Goal: Transaction & Acquisition: Purchase product/service

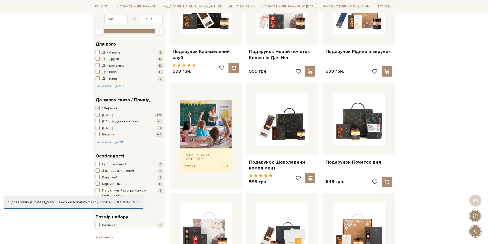
scroll to position [128, 0]
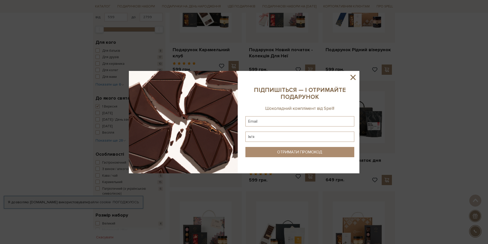
click at [355, 80] on icon at bounding box center [353, 77] width 9 height 9
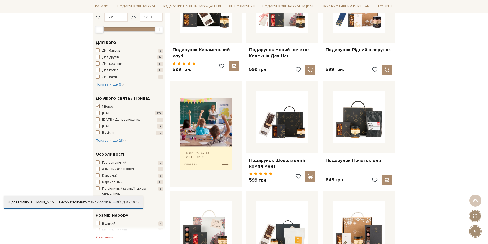
click at [98, 105] on span "button" at bounding box center [98, 106] width 4 height 4
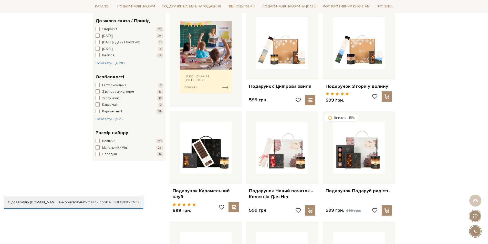
scroll to position [231, 0]
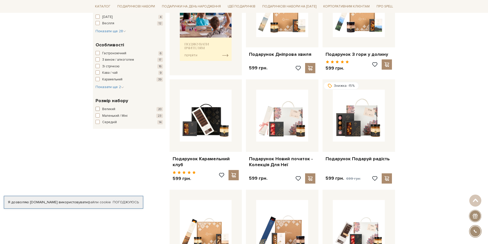
click at [99, 109] on span "button" at bounding box center [98, 109] width 4 height 4
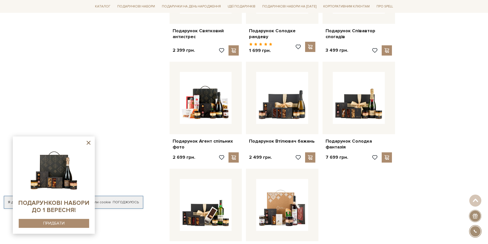
scroll to position [462, 0]
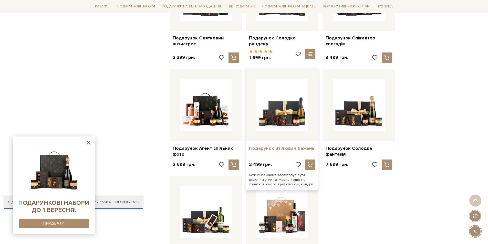
click at [274, 146] on link "Подарунок Втілювач бажань" at bounding box center [282, 149] width 66 height 6
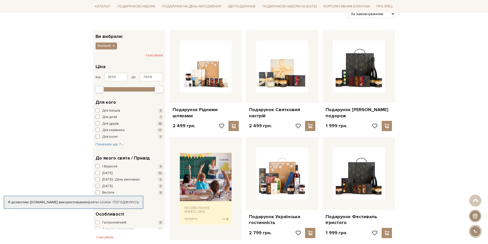
scroll to position [26, 0]
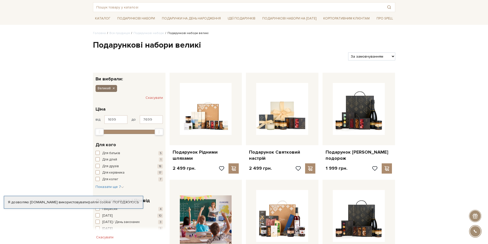
click at [113, 89] on icon "button" at bounding box center [113, 88] width 3 height 5
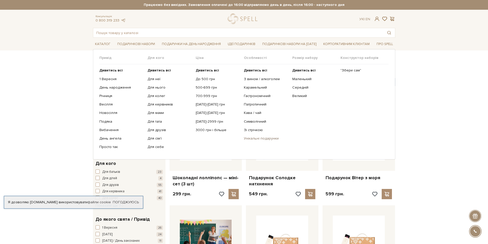
click at [251, 140] on link "Унікальні подарунки" at bounding box center [266, 138] width 44 height 5
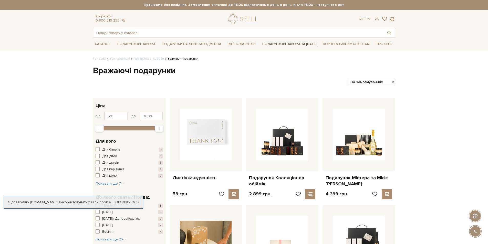
click at [280, 44] on link "Подарункові набори на [DATE]" at bounding box center [290, 44] width 58 height 9
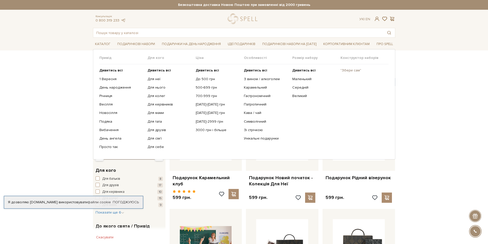
click at [347, 71] on link ""Збери сам"" at bounding box center [363, 70] width 44 height 5
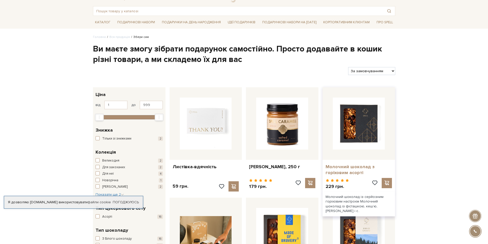
scroll to position [51, 0]
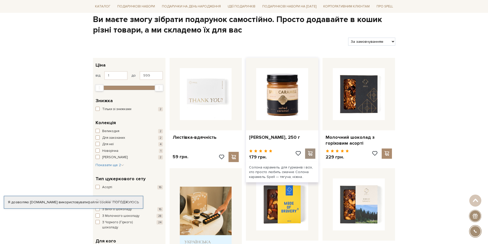
click at [312, 153] on span at bounding box center [310, 153] width 6 height 5
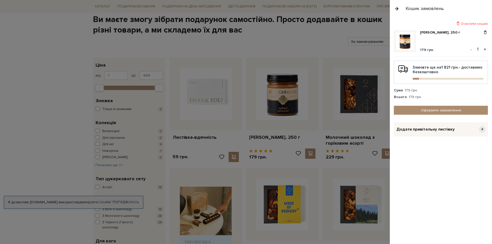
click at [444, 180] on div "Очистити кошик Карамель солона, 250 г 179 грн. - 1 + Замовте ще на 1 821 грн. -…" at bounding box center [441, 130] width 102 height 227
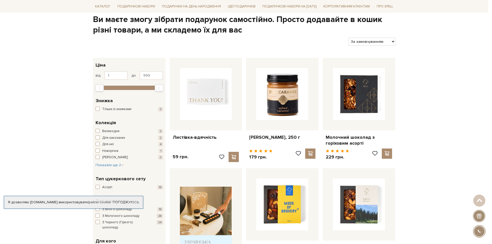
click at [302, 41] on div at bounding box center [246, 122] width 492 height 244
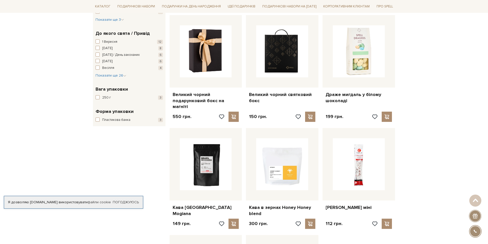
scroll to position [436, 0]
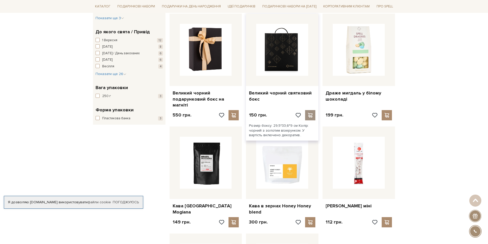
click at [312, 113] on span at bounding box center [310, 115] width 6 height 5
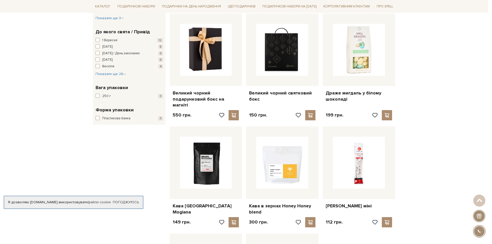
click at [368, 201] on div at bounding box center [246, 122] width 492 height 244
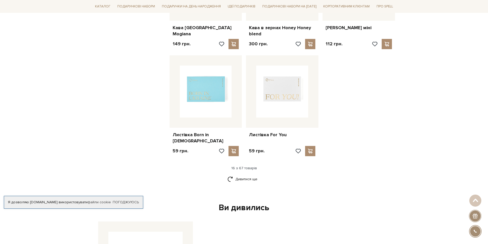
scroll to position [615, 0]
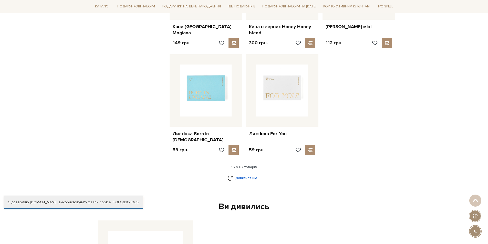
click at [247, 174] on link "Дивитися ще" at bounding box center [244, 178] width 33 height 9
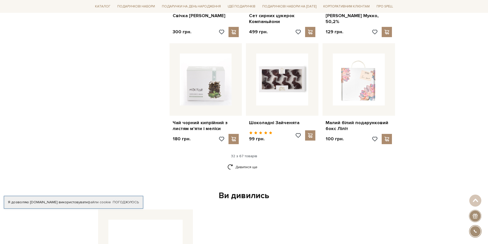
scroll to position [1179, 0]
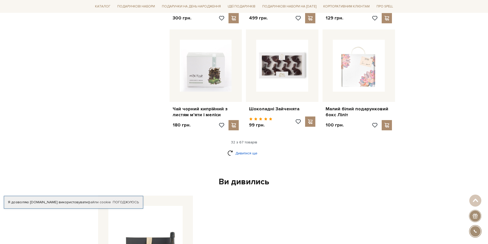
click at [249, 149] on link "Дивитися ще" at bounding box center [244, 153] width 33 height 9
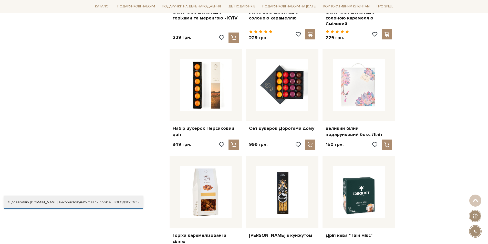
scroll to position [1385, 0]
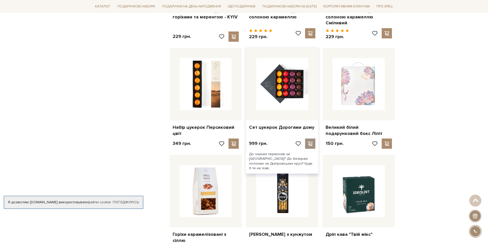
click at [313, 142] on span at bounding box center [310, 144] width 6 height 5
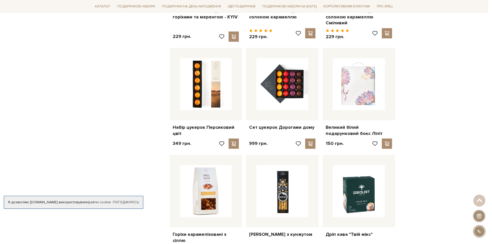
click at [379, 223] on div at bounding box center [246, 122] width 492 height 244
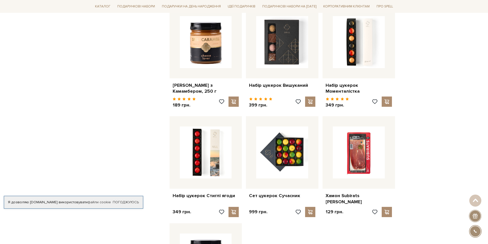
scroll to position [1769, 0]
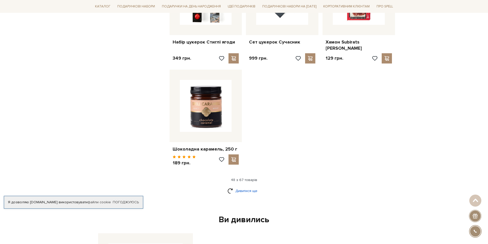
click at [248, 187] on link "Дивитися ще" at bounding box center [244, 191] width 33 height 9
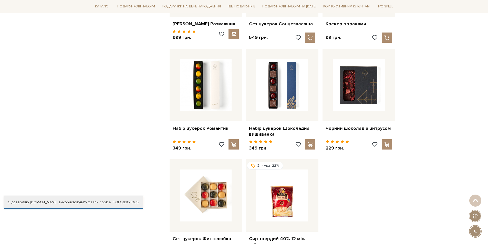
scroll to position [2333, 0]
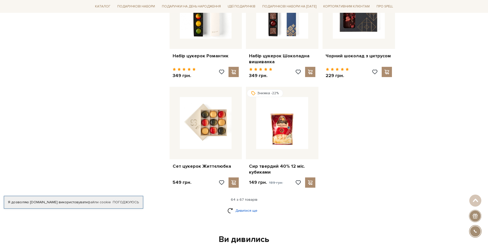
click at [251, 206] on link "Дивитися ще" at bounding box center [244, 210] width 33 height 9
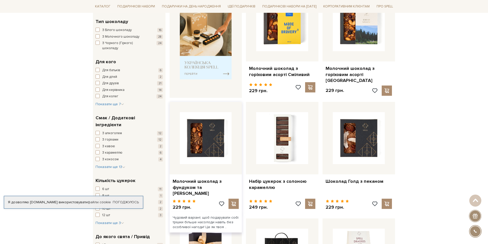
scroll to position [256, 0]
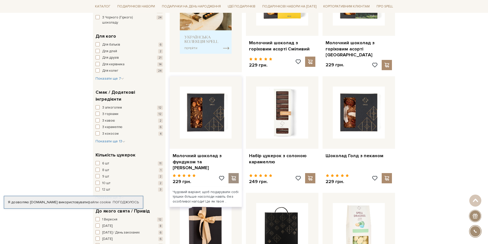
click at [233, 177] on span at bounding box center [234, 178] width 6 height 5
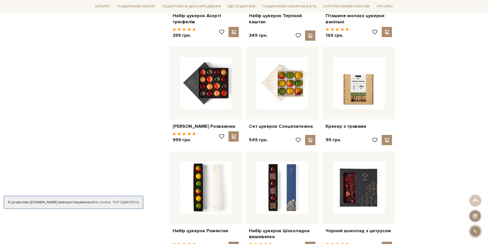
scroll to position [2128, 0]
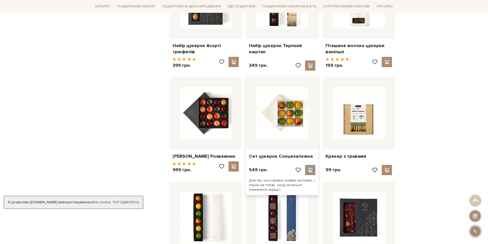
click at [312, 168] on span at bounding box center [310, 170] width 6 height 5
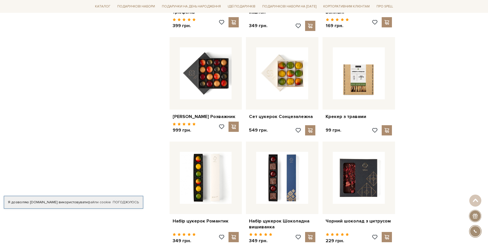
scroll to position [2154, 0]
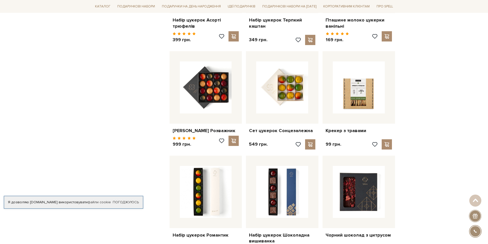
click at [473, 218] on div at bounding box center [475, 216] width 13 height 13
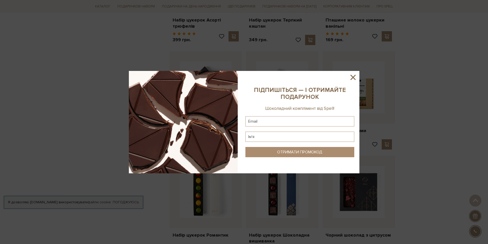
click at [355, 79] on icon at bounding box center [353, 77] width 9 height 9
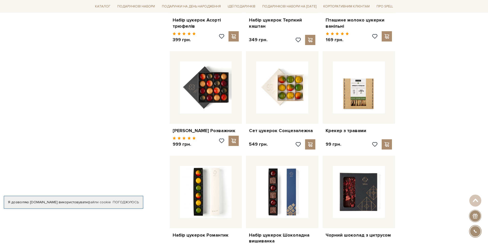
click at [474, 215] on div at bounding box center [475, 216] width 13 height 13
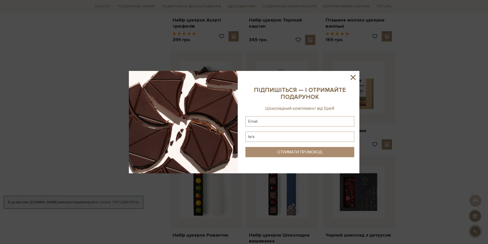
click at [359, 76] on div at bounding box center [244, 122] width 488 height 244
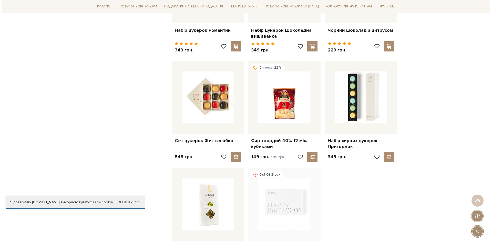
scroll to position [2179, 0]
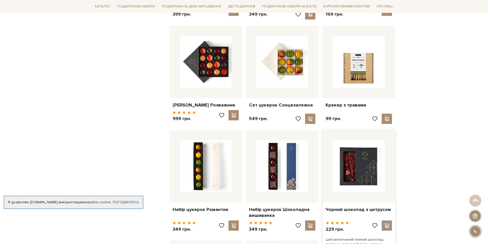
click at [388, 224] on span at bounding box center [387, 226] width 6 height 5
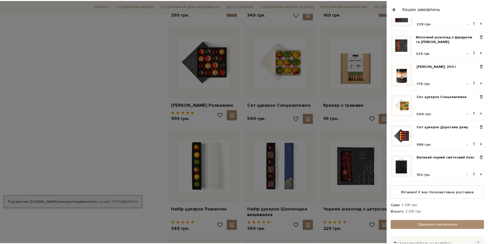
scroll to position [0, 0]
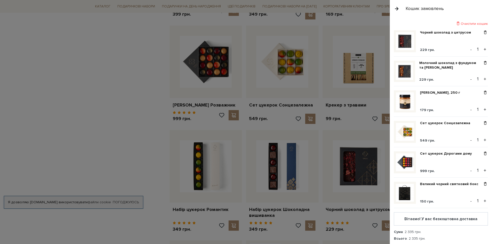
click at [354, 109] on div at bounding box center [246, 122] width 492 height 244
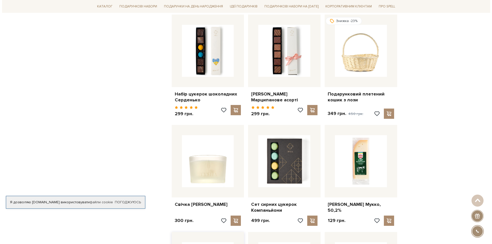
scroll to position [923, 0]
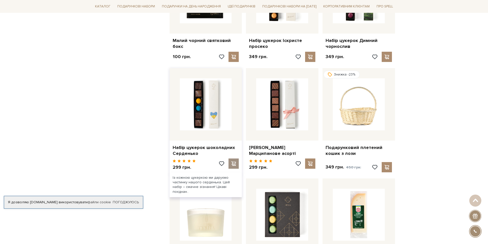
click at [232, 162] on span at bounding box center [234, 164] width 6 height 5
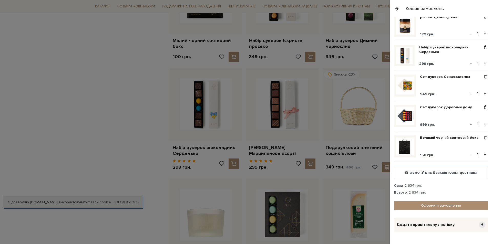
scroll to position [77, 0]
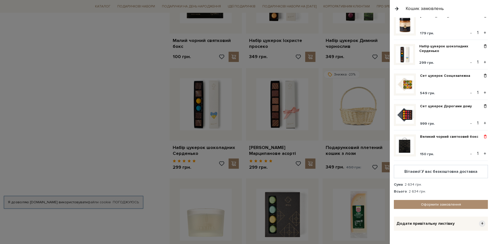
click at [483, 135] on span at bounding box center [485, 137] width 5 height 5
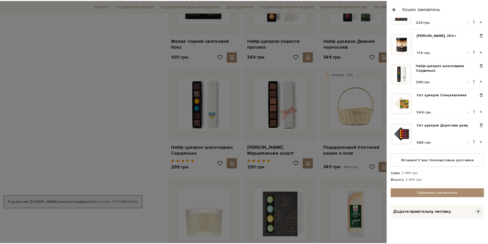
scroll to position [57, 0]
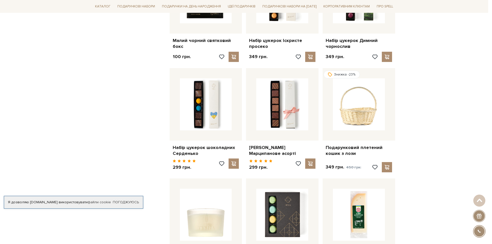
click at [322, 141] on div at bounding box center [246, 122] width 492 height 244
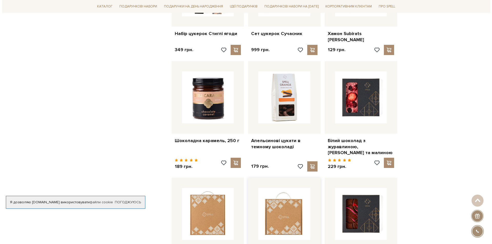
scroll to position [1897, 0]
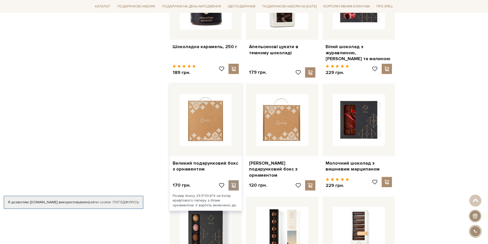
click at [235, 183] on span at bounding box center [234, 185] width 6 height 5
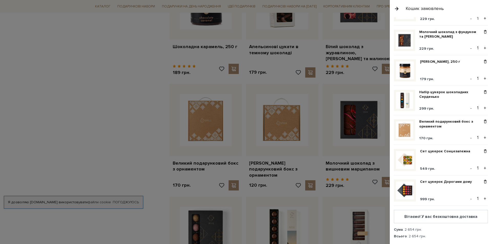
scroll to position [86, 0]
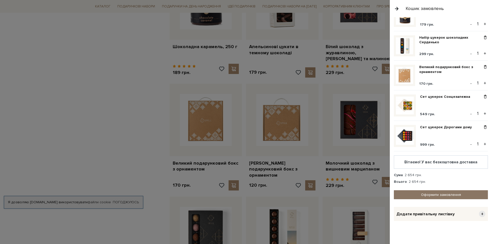
click at [441, 195] on link "Оформити замовлення" at bounding box center [441, 195] width 94 height 9
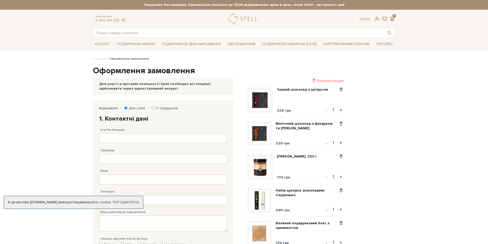
click at [153, 105] on div "Відправити Для себе У подарунок 1. Контактні дані Ім'я По-батькові Заповніть по…" at bounding box center [163, 183] width 133 height 159
drag, startPoint x: 151, startPoint y: 110, endPoint x: 153, endPoint y: 106, distance: 4.1
click at [151, 109] on div "Для себе У подарунок" at bounding box center [152, 108] width 53 height 5
click at [153, 106] on input "У подарунок" at bounding box center [153, 107] width 3 height 3
radio input "true"
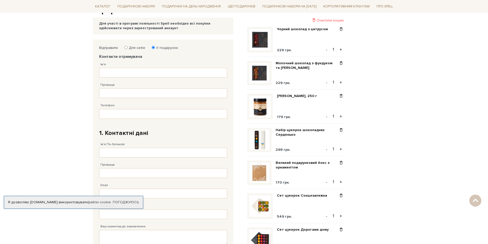
scroll to position [51, 0]
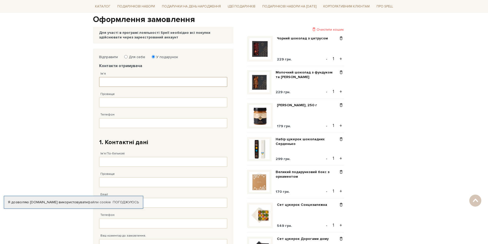
click at [131, 79] on input "Ім'я" at bounding box center [163, 82] width 128 height 10
type input "Карпенко"
type input "Анатолій"
type input "38 (063) 856 69 63"
click at [120, 160] on input "Ім'я По-батькові" at bounding box center [163, 162] width 128 height 10
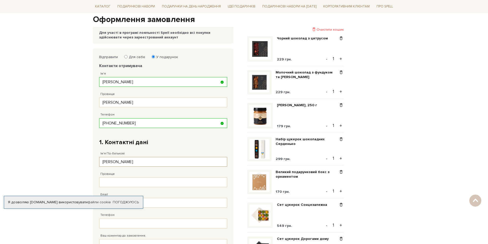
type input "Анатолійович"
type input "Карпенко"
drag, startPoint x: 100, startPoint y: 161, endPoint x: 108, endPoint y: 164, distance: 8.0
click at [102, 161] on input "Анатолійович" at bounding box center [163, 162] width 128 height 10
type input "Анатолій Анатолійович"
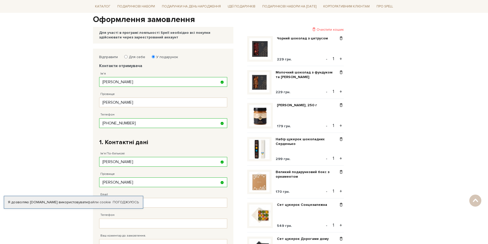
click at [176, 129] on fieldset "Відправити Для себе У подарунок Контакти отримувача Ім'я Карпенко Заповніть пол…" at bounding box center [163, 169] width 128 height 229
drag, startPoint x: 171, startPoint y: 135, endPoint x: 168, endPoint y: 135, distance: 2.6
click at [168, 135] on fieldset "Відправити Для себе У подарунок Контакти отримувача Ім'я Карпенко Заповніть пол…" at bounding box center [163, 169] width 128 height 229
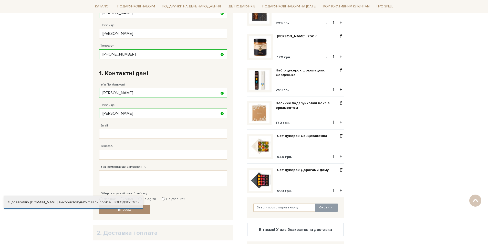
scroll to position [128, 0]
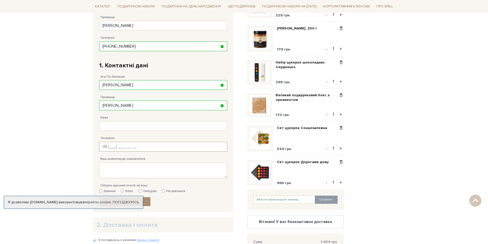
click at [125, 149] on input "Телефон" at bounding box center [163, 147] width 128 height 10
type input "38 (063) 856 69 63"
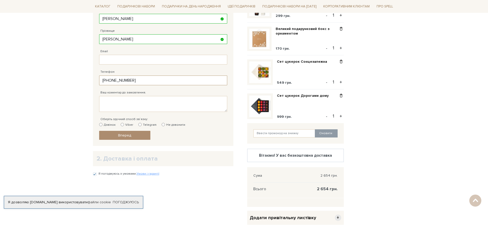
scroll to position [205, 0]
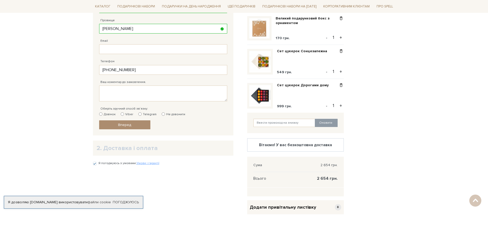
click at [101, 116] on label "Дзвінок" at bounding box center [107, 114] width 16 height 5
click at [101, 116] on input "Дзвінок" at bounding box center [100, 114] width 3 height 3
radio input "true"
click at [125, 125] on span "Вперед" at bounding box center [124, 125] width 13 height 4
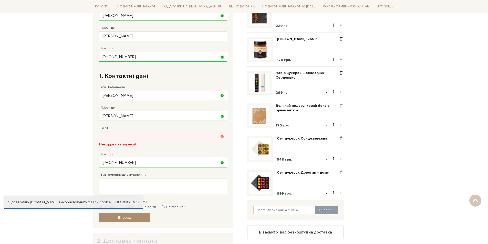
scroll to position [100, 0]
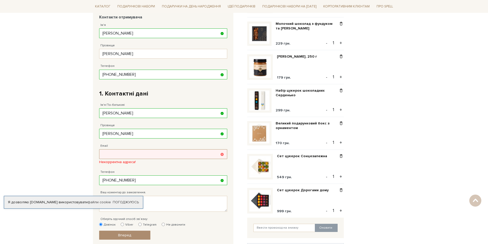
click at [138, 158] on input "Email" at bounding box center [163, 154] width 128 height 10
type input "karpenko2008@ukr.net"
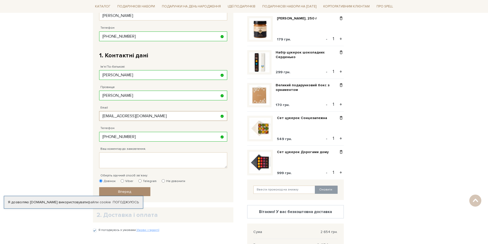
scroll to position [203, 0]
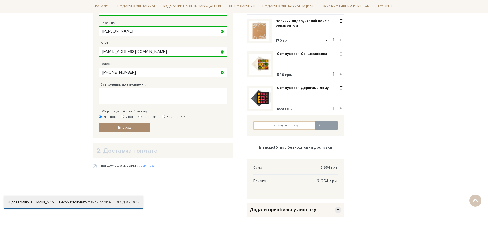
click at [121, 132] on div "Відправити Для себе У подарунок Контакти отримувача Ім'я Карпенко Заповніть пол…" at bounding box center [163, 18] width 133 height 234
click at [123, 125] on link "Вперед" at bounding box center [124, 127] width 51 height 9
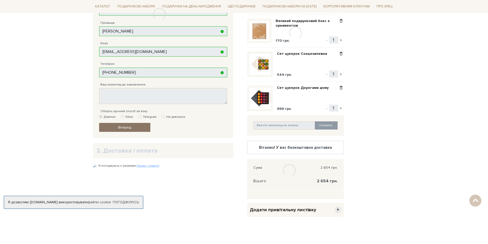
click at [123, 125] on div "Відправити Для себе У подарунок Контакти отримувача Ім'я Карпенко Заповніть пол…" at bounding box center [163, 17] width 141 height 241
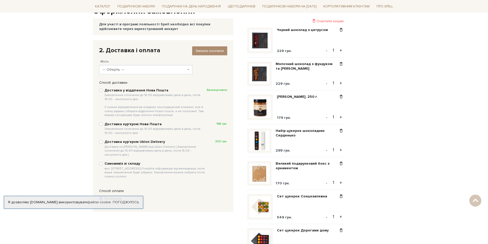
scroll to position [23, 0]
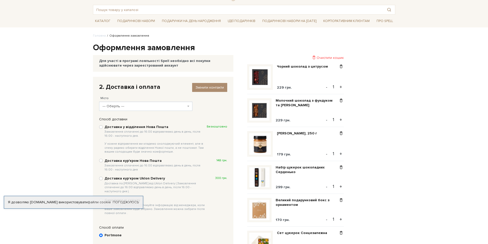
click at [108, 127] on b "Доставка у відділення Нова Пошта Замовлення сплаченні до 16:00 відправляємо ден…" at bounding box center [156, 139] width 102 height 29
click at [103, 127] on input "Доставка у відділення Нова Пошта Замовлення сплаченні до 16:00 відправляємо ден…" at bounding box center [101, 127] width 4 height 4
radio input "true"
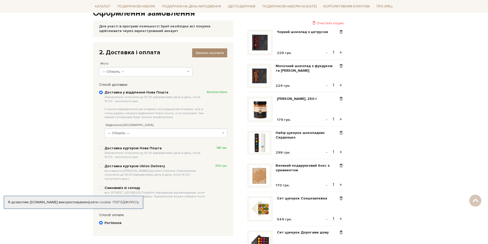
scroll to position [49, 0]
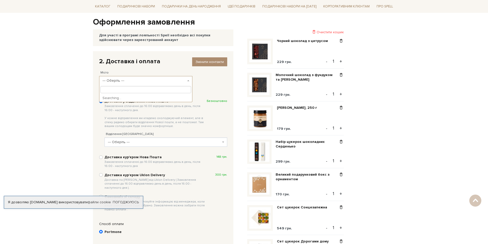
click at [131, 77] on span "--- Оберіть ---" at bounding box center [146, 80] width 94 height 9
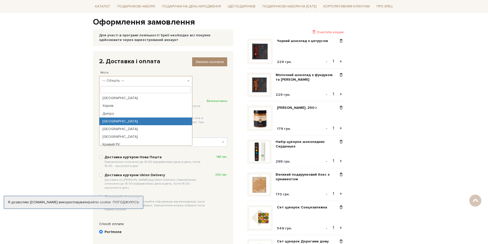
drag, startPoint x: 124, startPoint y: 125, endPoint x: 118, endPoint y: 122, distance: 6.4
select select "Одеса"
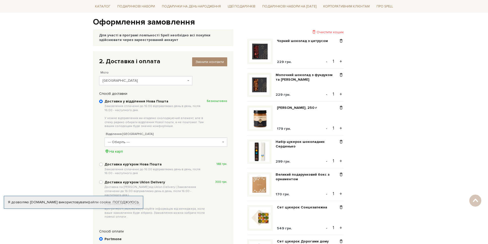
click at [166, 140] on span "--- Оберіть ---" at bounding box center [164, 142] width 113 height 5
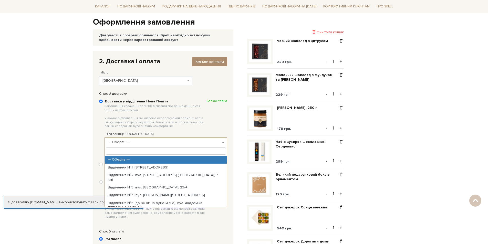
click at [165, 140] on span "--- Оберіть ---" at bounding box center [164, 142] width 113 height 5
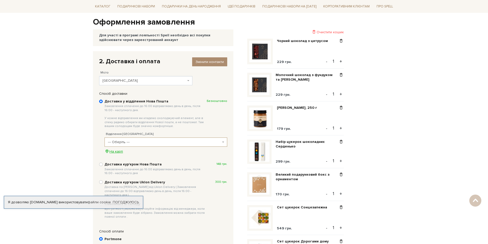
click at [118, 151] on div "На карті" at bounding box center [166, 151] width 123 height 5
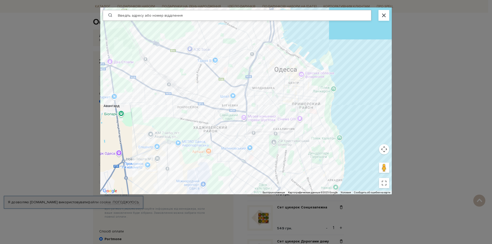
drag, startPoint x: 315, startPoint y: 118, endPoint x: 280, endPoint y: 162, distance: 56.1
click at [280, 162] on div at bounding box center [246, 100] width 292 height 187
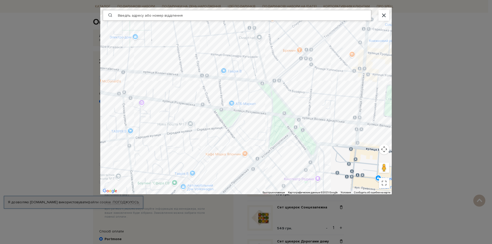
drag, startPoint x: 259, startPoint y: 86, endPoint x: 366, endPoint y: 162, distance: 130.3
click at [366, 162] on div at bounding box center [246, 100] width 292 height 187
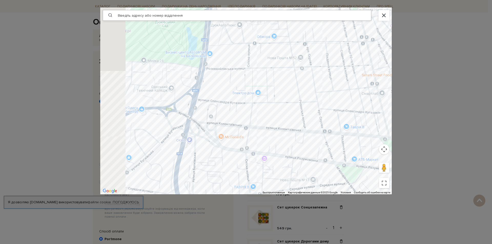
drag, startPoint x: 165, startPoint y: 105, endPoint x: 263, endPoint y: 144, distance: 105.7
click at [263, 144] on div at bounding box center [246, 100] width 292 height 187
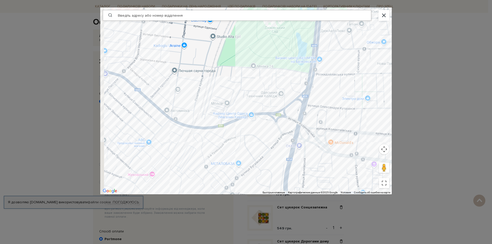
drag, startPoint x: 211, startPoint y: 124, endPoint x: 228, endPoint y: 63, distance: 62.8
click at [227, 64] on div at bounding box center [246, 100] width 292 height 187
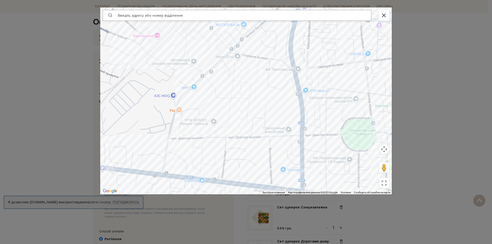
drag, startPoint x: 288, startPoint y: 165, endPoint x: 234, endPoint y: 78, distance: 102.9
click at [234, 78] on div at bounding box center [246, 100] width 292 height 187
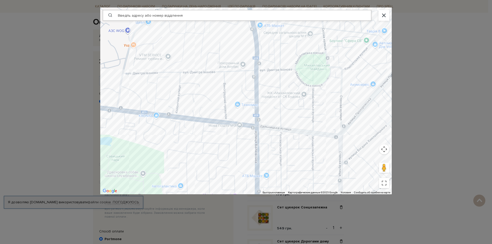
click at [291, 124] on div at bounding box center [246, 100] width 292 height 187
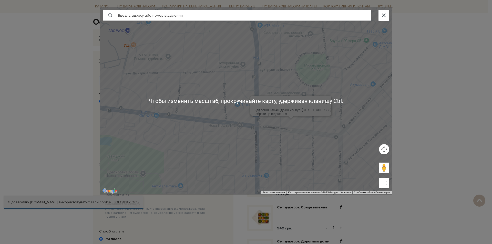
click at [382, 12] on div at bounding box center [384, 15] width 11 height 11
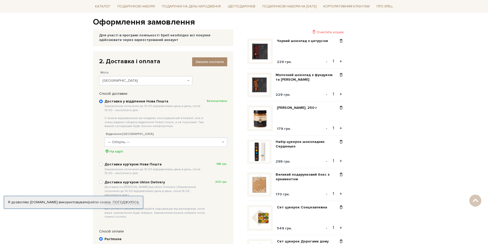
click at [143, 143] on span "--- Оберіть ---" at bounding box center [164, 142] width 113 height 5
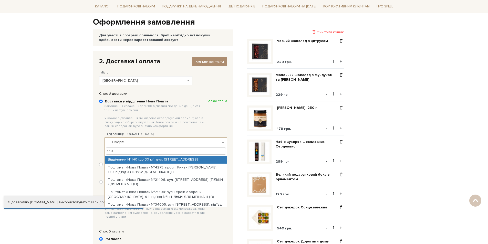
type input "140"
select select "Відділення №140 (до 30 кг): вул. Дальницька, 16"
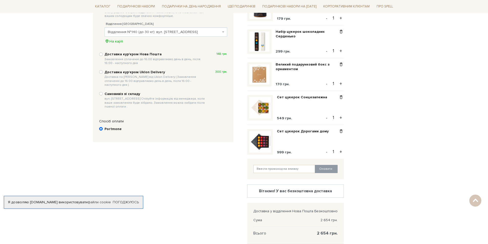
scroll to position [151, 0]
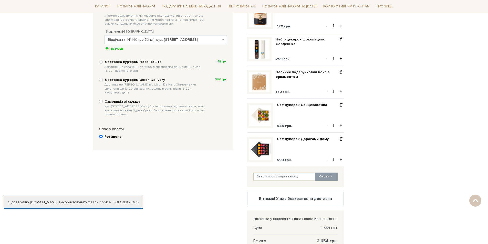
click at [107, 127] on div "Спосіб оплати" at bounding box center [163, 129] width 133 height 5
click at [103, 135] on input "Portmone" at bounding box center [101, 137] width 4 height 4
click at [100, 135] on input "Portmone" at bounding box center [101, 137] width 4 height 4
click at [100, 132] on div "Portmone" at bounding box center [163, 139] width 133 height 15
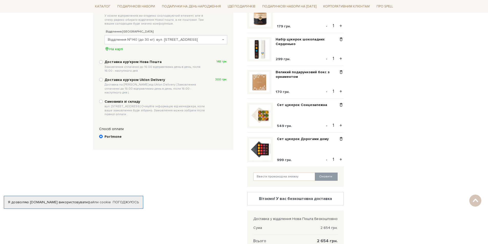
click at [100, 127] on div "Спосіб оплати" at bounding box center [163, 129] width 133 height 5
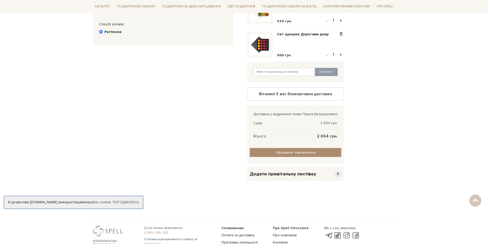
scroll to position [256, 0]
click at [310, 149] on input "Оформити замовлення" at bounding box center [296, 152] width 92 height 9
